Goal: Task Accomplishment & Management: Manage account settings

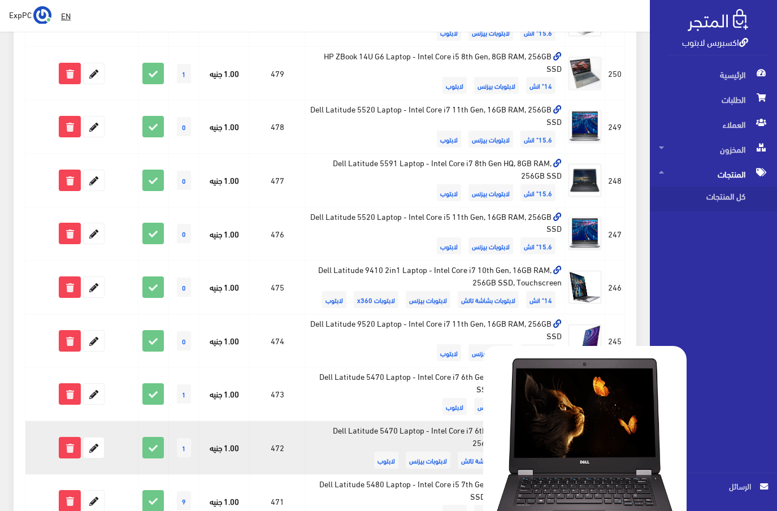
scroll to position [790, 0]
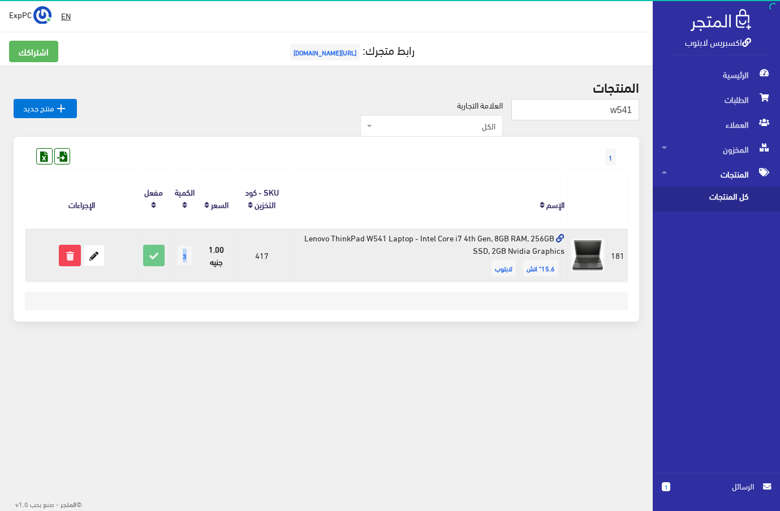
drag, startPoint x: 186, startPoint y: 255, endPoint x: 172, endPoint y: 254, distance: 13.6
click at [172, 254] on td "3" at bounding box center [184, 255] width 31 height 54
click at [182, 268] on td "3" at bounding box center [184, 255] width 31 height 54
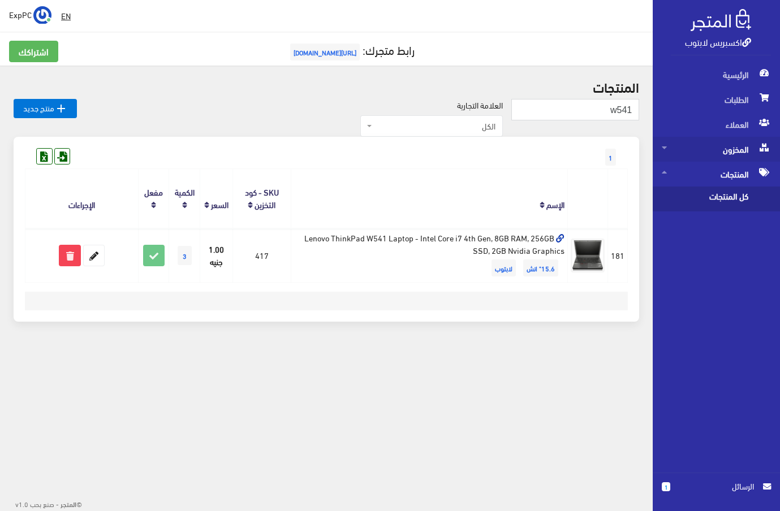
click at [699, 152] on span "المخزون" at bounding box center [715, 149] width 109 height 25
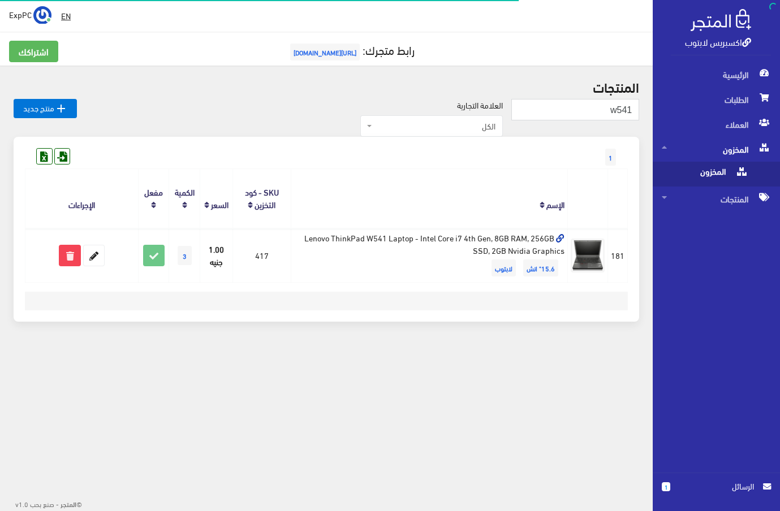
click at [693, 176] on span "المخزون" at bounding box center [704, 174] width 86 height 25
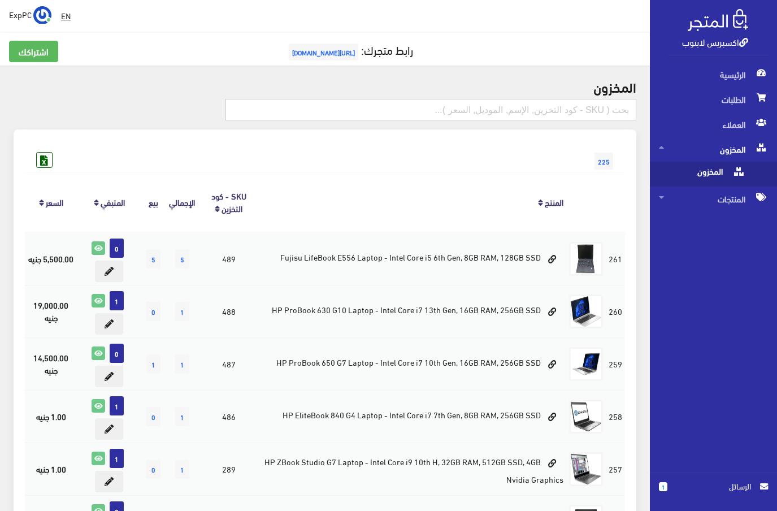
click at [409, 105] on input "text" at bounding box center [431, 109] width 411 height 21
type input "7280"
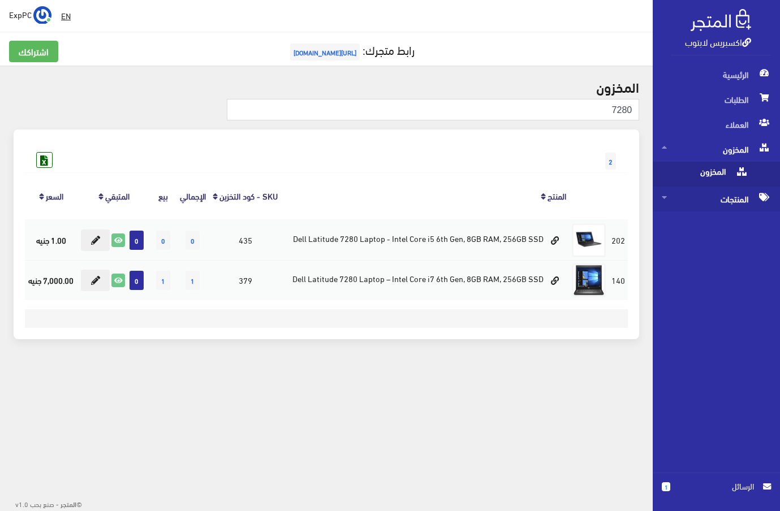
click at [731, 204] on span "المنتجات" at bounding box center [715, 199] width 109 height 25
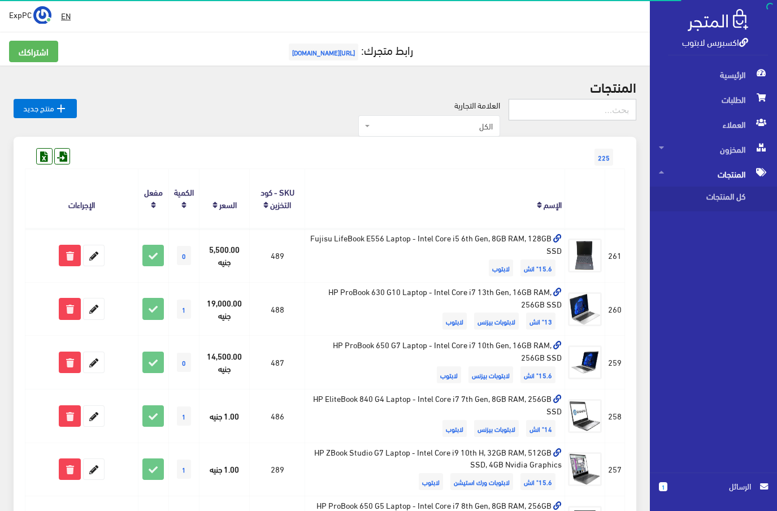
click at [615, 106] on input "text" at bounding box center [573, 109] width 128 height 21
type input "7280"
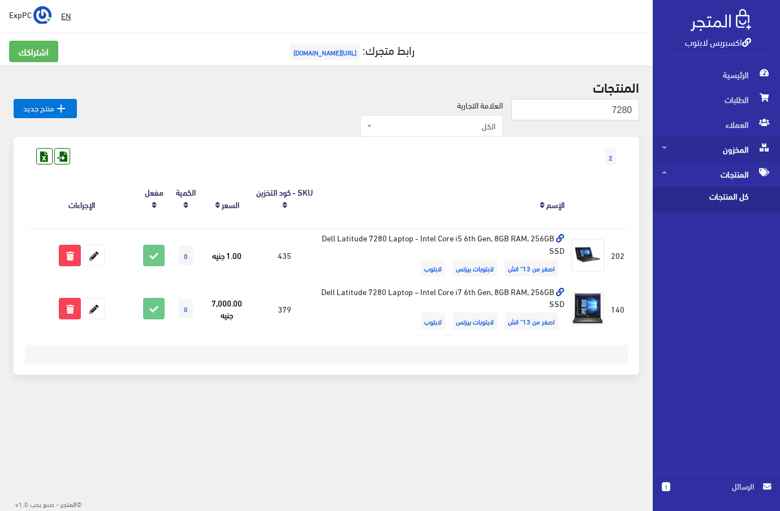
click at [730, 157] on span "المخزون" at bounding box center [715, 149] width 109 height 25
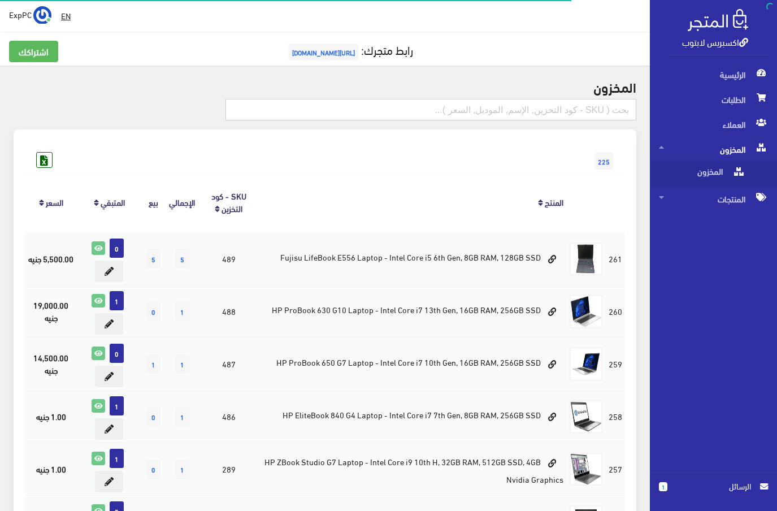
click at [597, 114] on input "text" at bounding box center [431, 109] width 411 height 21
type input "7280"
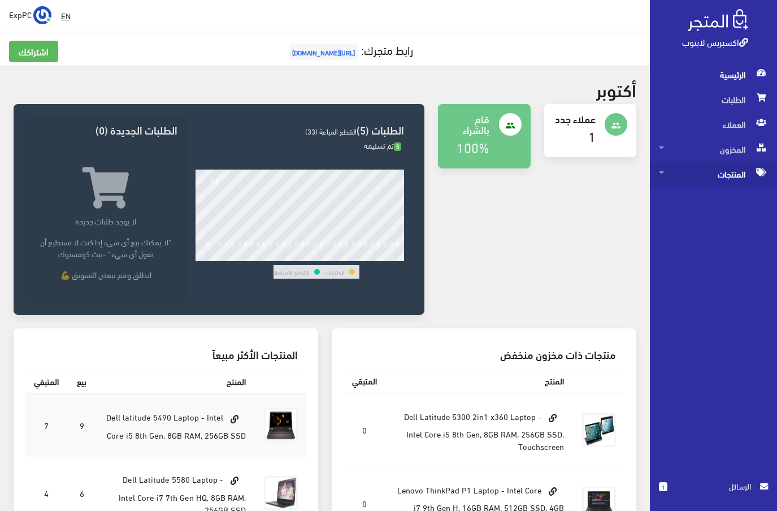
click at [725, 178] on span "المنتجات" at bounding box center [713, 174] width 109 height 25
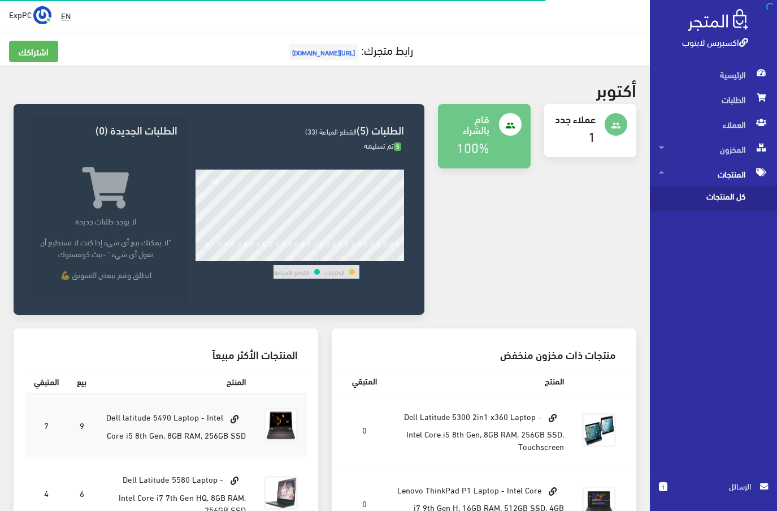
click at [727, 197] on span "كل المنتجات" at bounding box center [702, 199] width 86 height 25
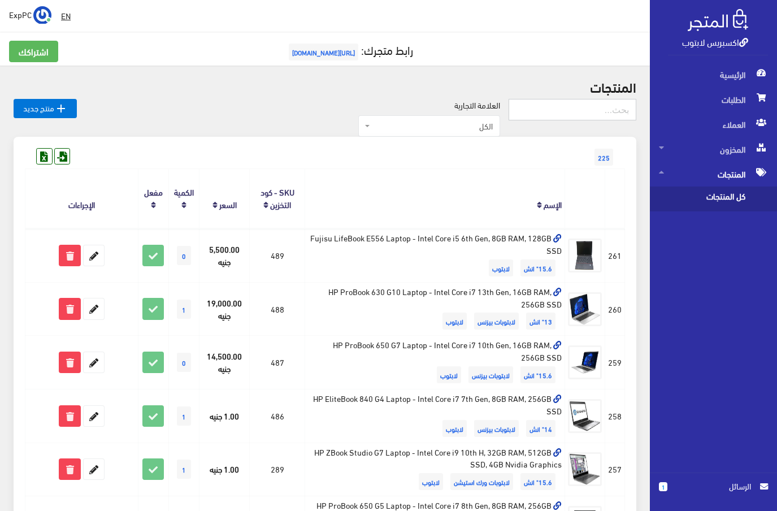
click at [608, 115] on input "text" at bounding box center [573, 109] width 128 height 21
type input "480"
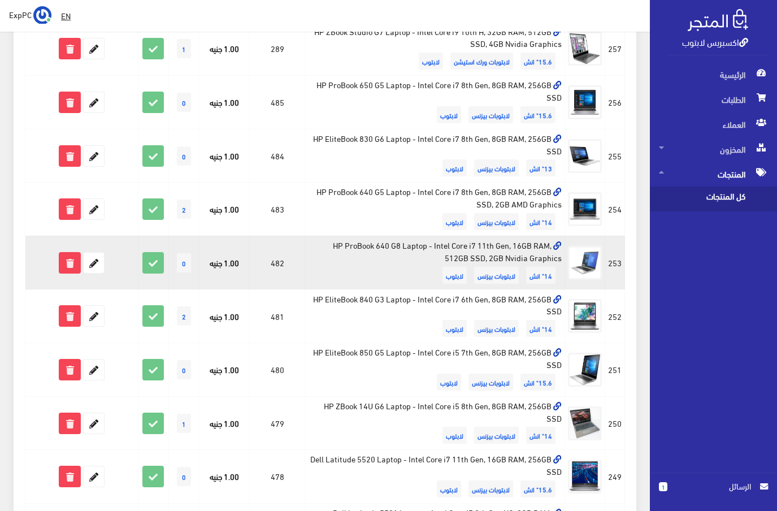
scroll to position [396, 0]
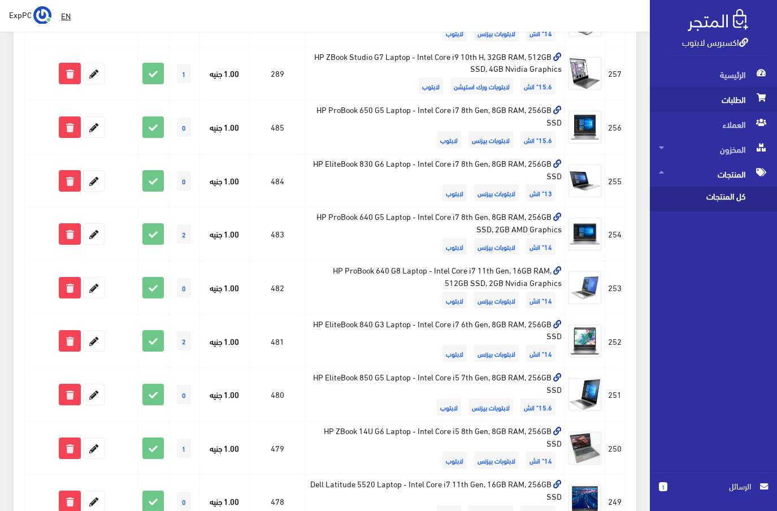
click at [736, 99] on span "الطلبات" at bounding box center [713, 99] width 109 height 25
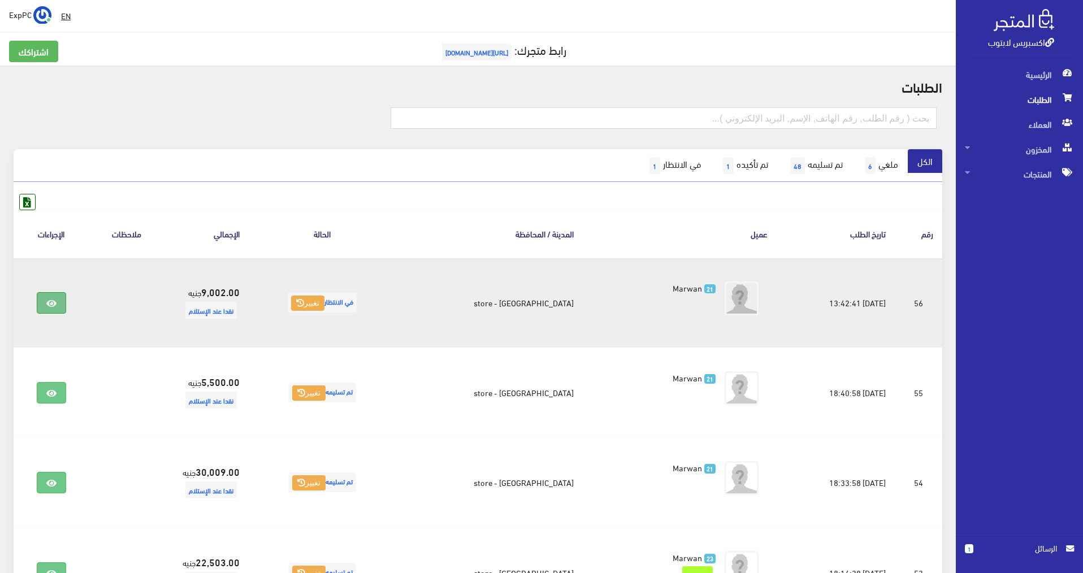
click at [47, 302] on link at bounding box center [51, 302] width 29 height 21
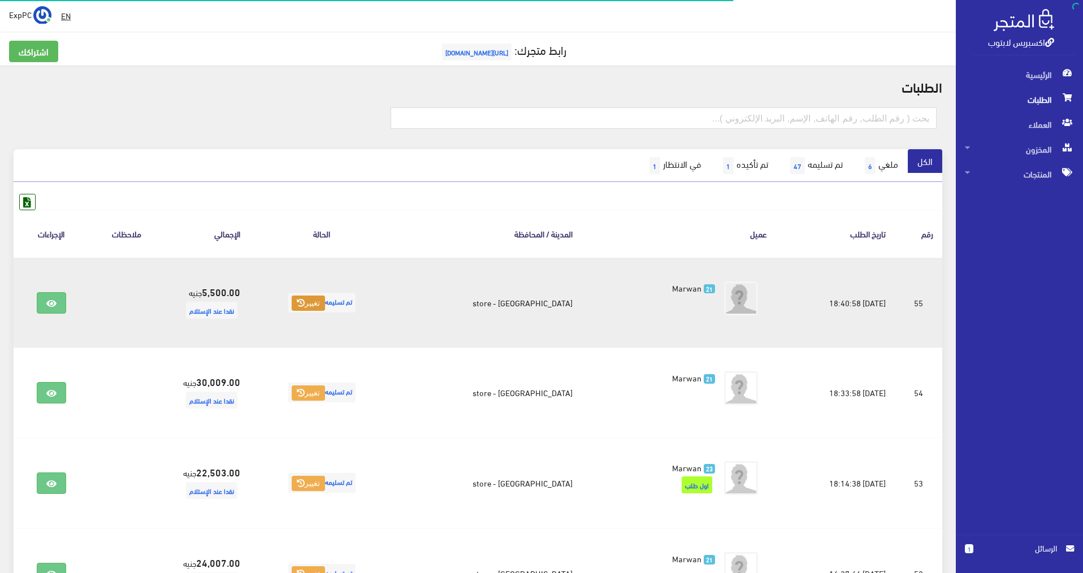
click at [305, 307] on icon at bounding box center [301, 303] width 8 height 8
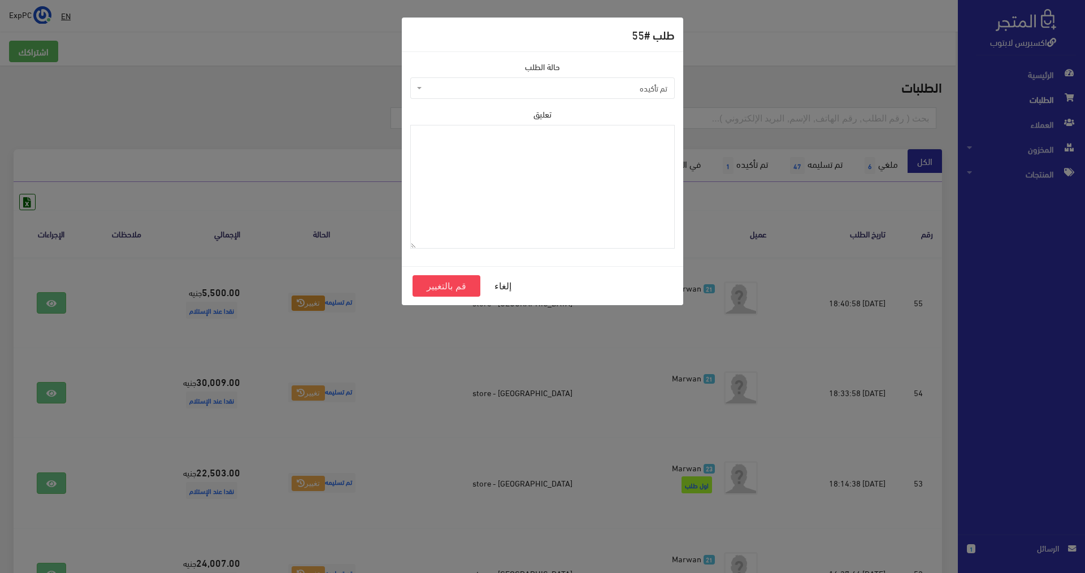
click at [580, 86] on span "تم تأكيده" at bounding box center [546, 88] width 243 height 11
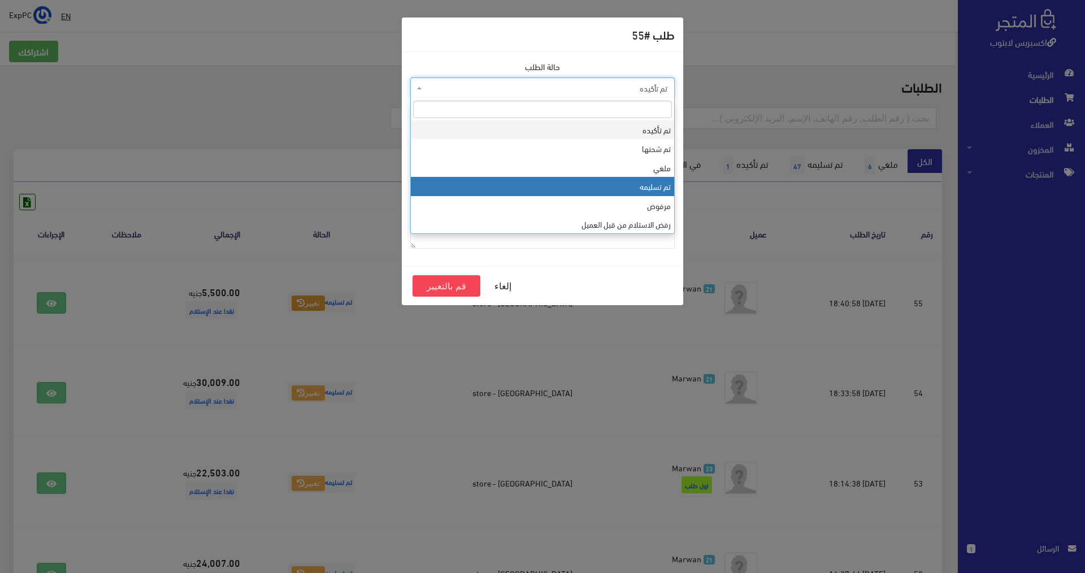
select select "4"
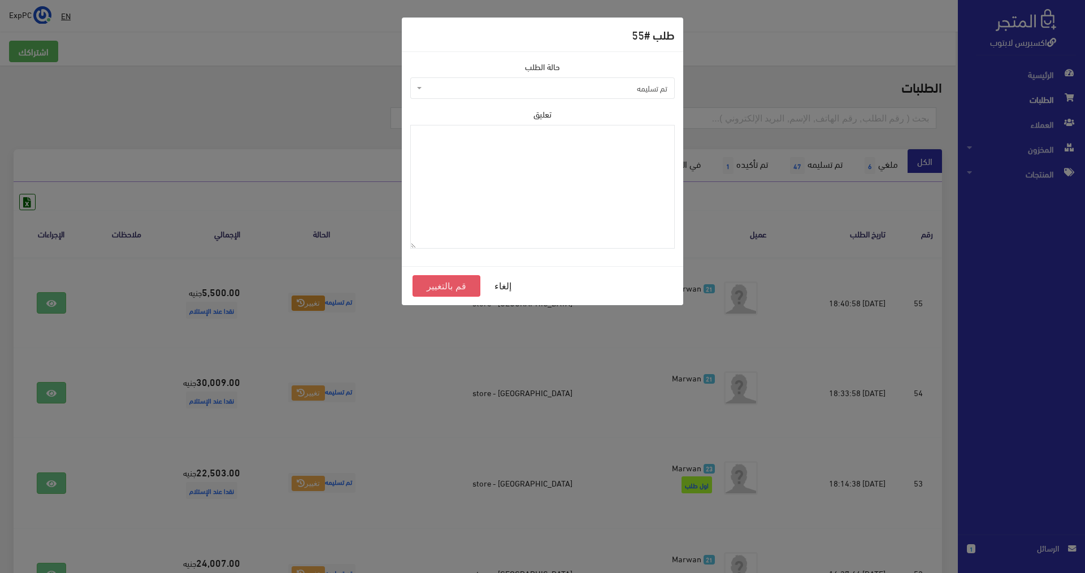
click at [449, 282] on button "قم بالتغيير" at bounding box center [447, 285] width 68 height 21
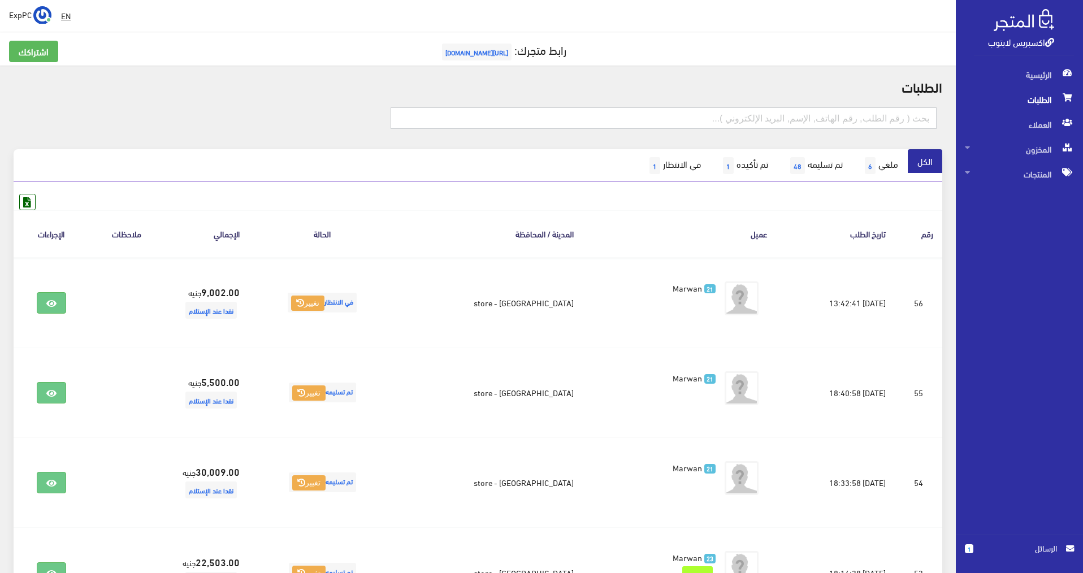
click at [894, 118] on input "text" at bounding box center [664, 117] width 547 height 21
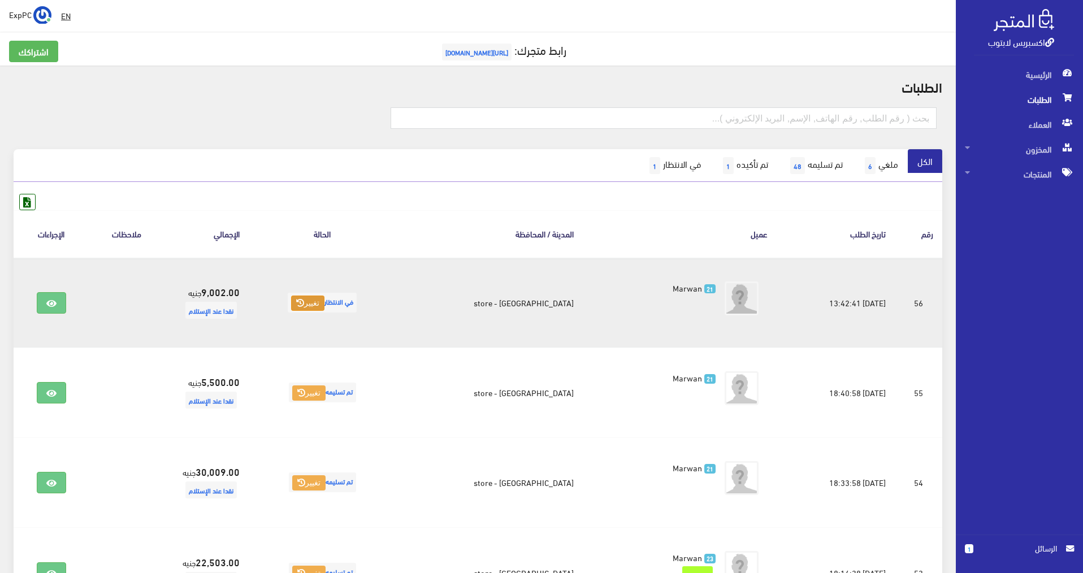
click at [316, 301] on button "تغيير" at bounding box center [307, 304] width 33 height 16
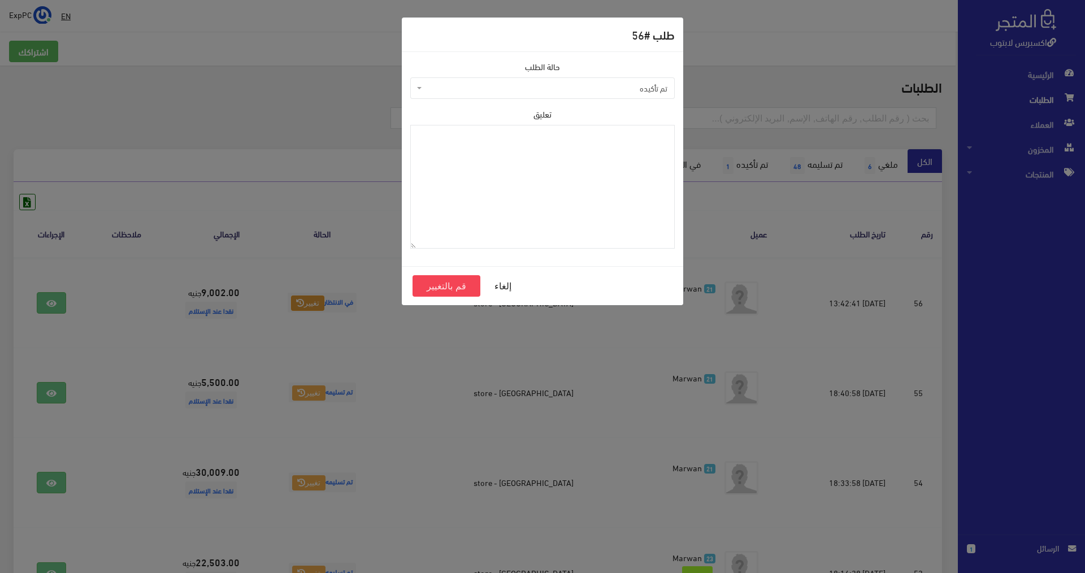
click at [562, 92] on span "تم تأكيده" at bounding box center [546, 88] width 243 height 11
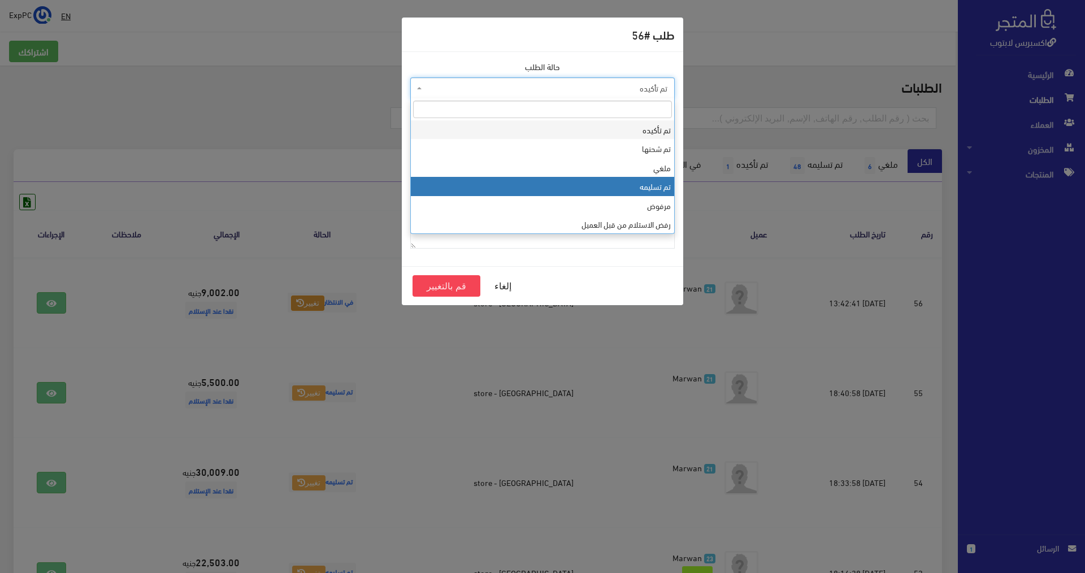
select select "4"
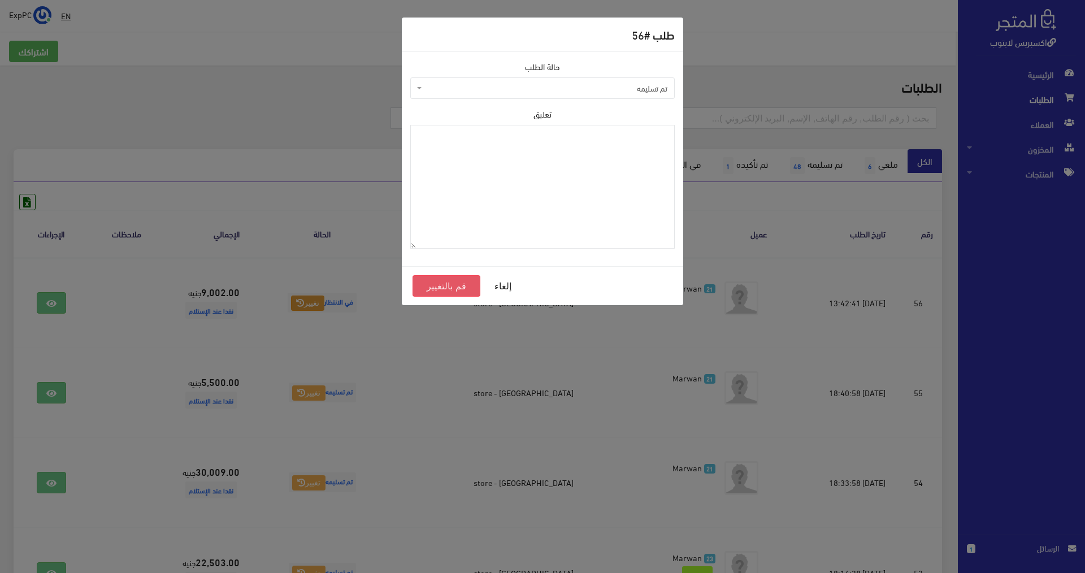
click at [461, 288] on button "قم بالتغيير" at bounding box center [447, 285] width 68 height 21
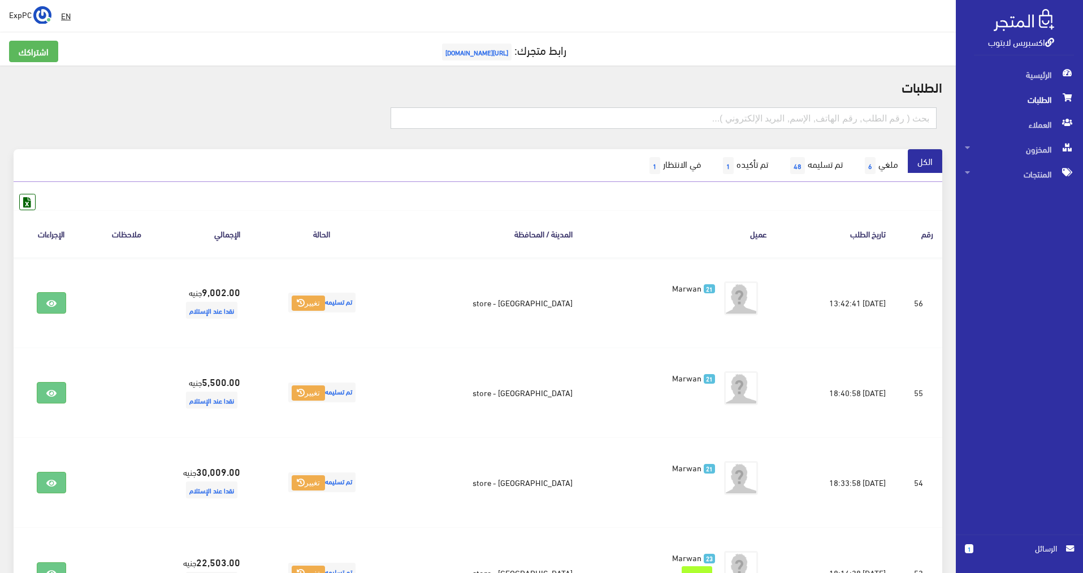
click at [868, 125] on input "text" at bounding box center [664, 117] width 547 height 21
type input "x495"
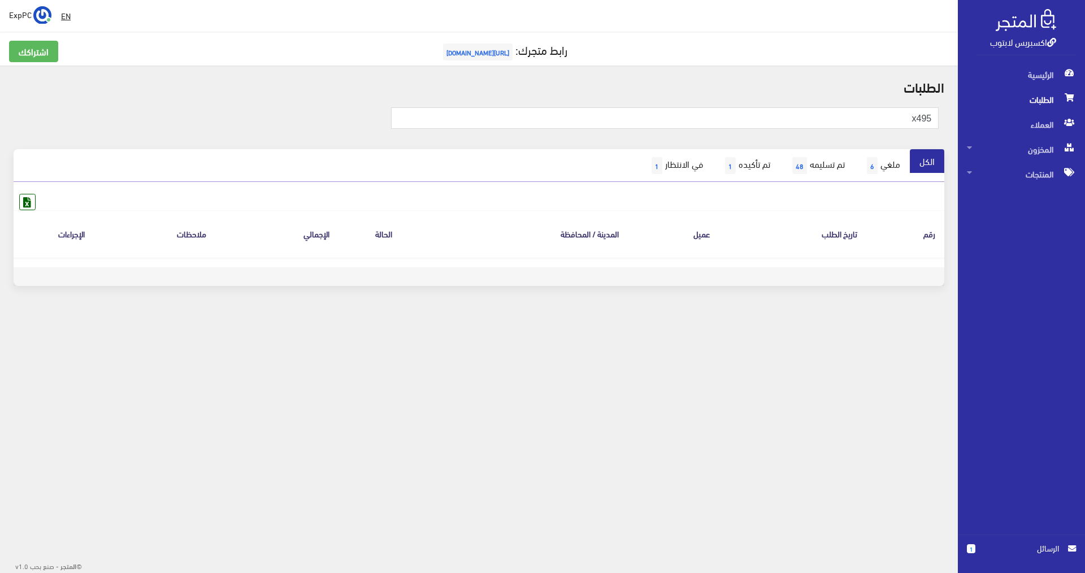
click at [1050, 95] on span "الطلبات" at bounding box center [1021, 99] width 109 height 25
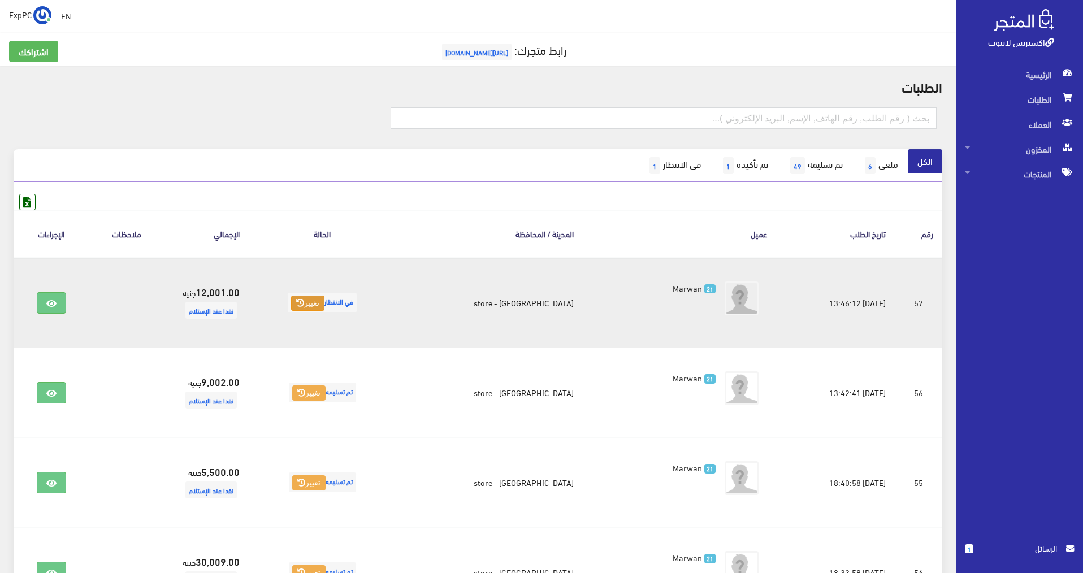
click at [316, 309] on button "تغيير" at bounding box center [307, 304] width 33 height 16
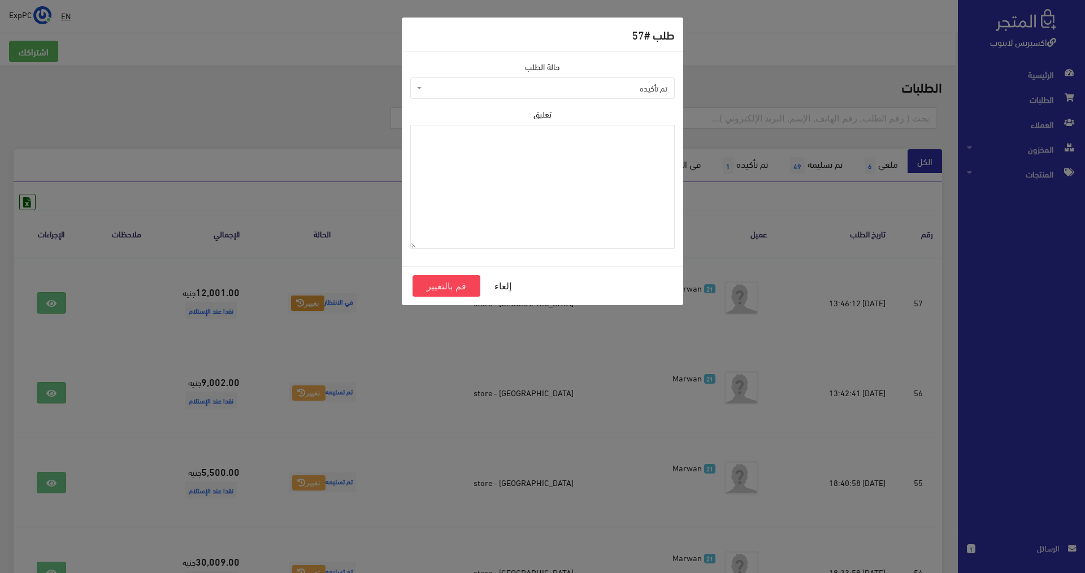
click at [610, 96] on span "تم تأكيده" at bounding box center [542, 87] width 265 height 21
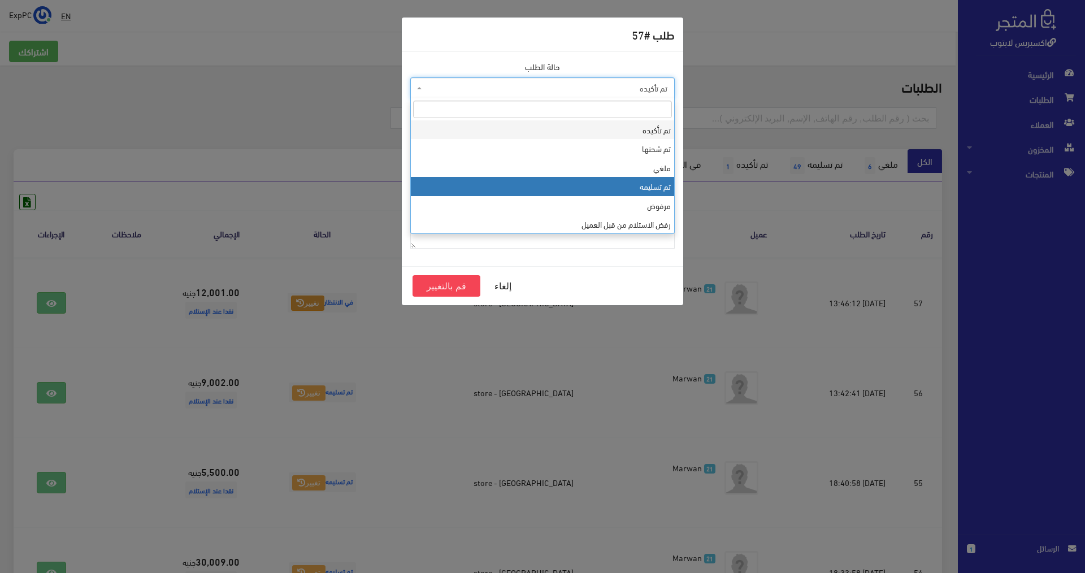
select select "4"
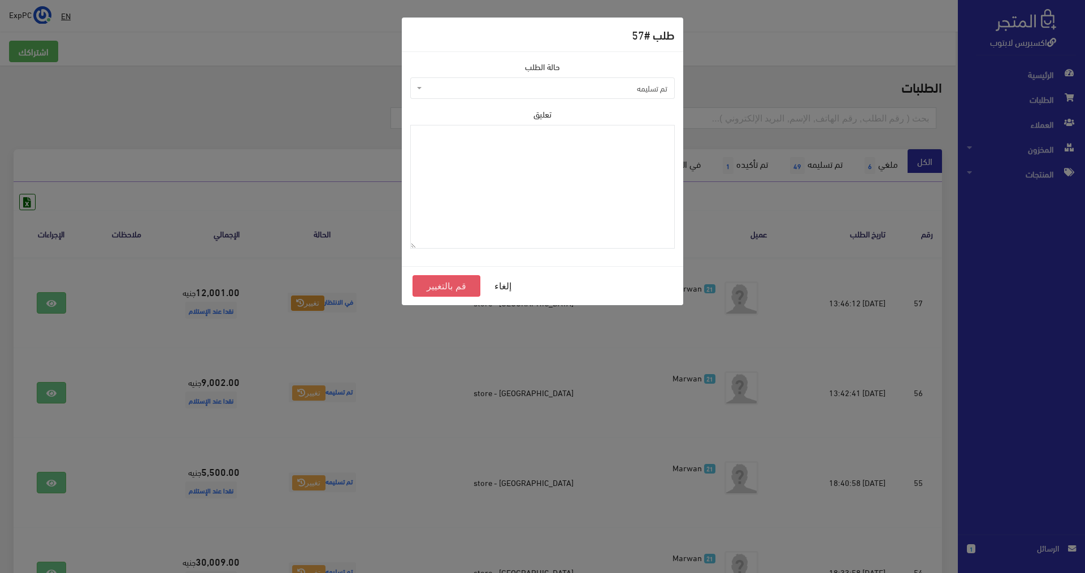
click at [454, 288] on button "قم بالتغيير" at bounding box center [447, 285] width 68 height 21
